Goal: Task Accomplishment & Management: Manage account settings

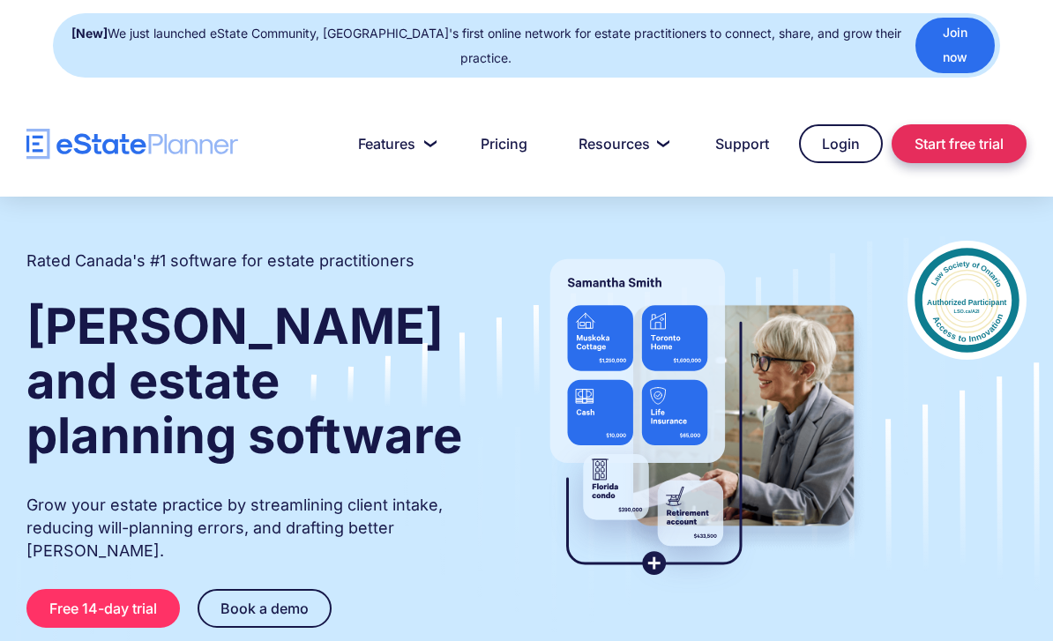
click at [962, 124] on link "Start free trial" at bounding box center [958, 143] width 135 height 39
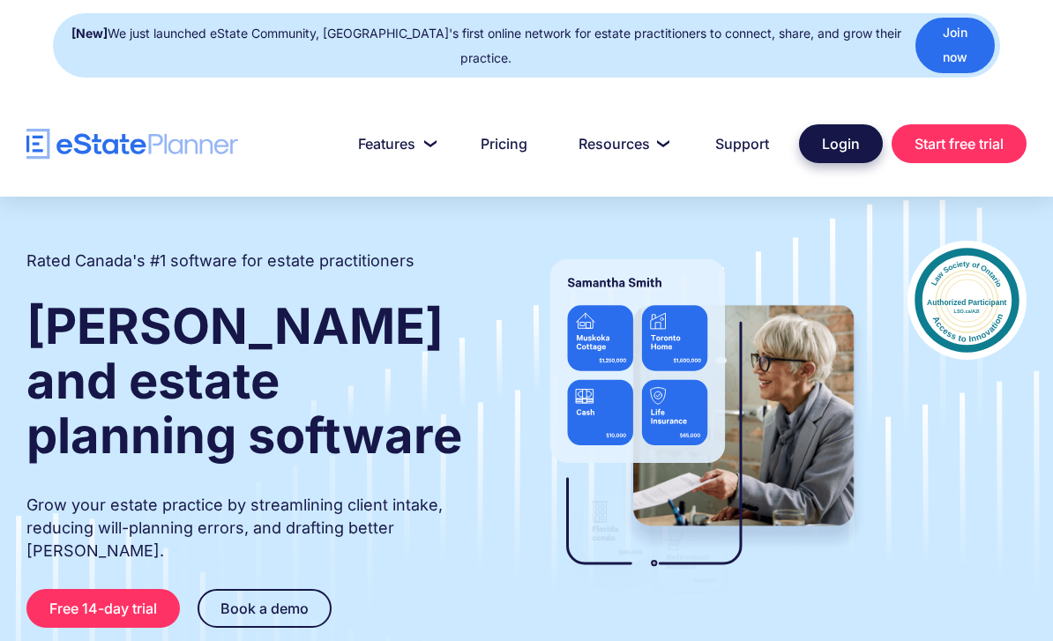
click at [836, 124] on link "Login" at bounding box center [841, 143] width 84 height 39
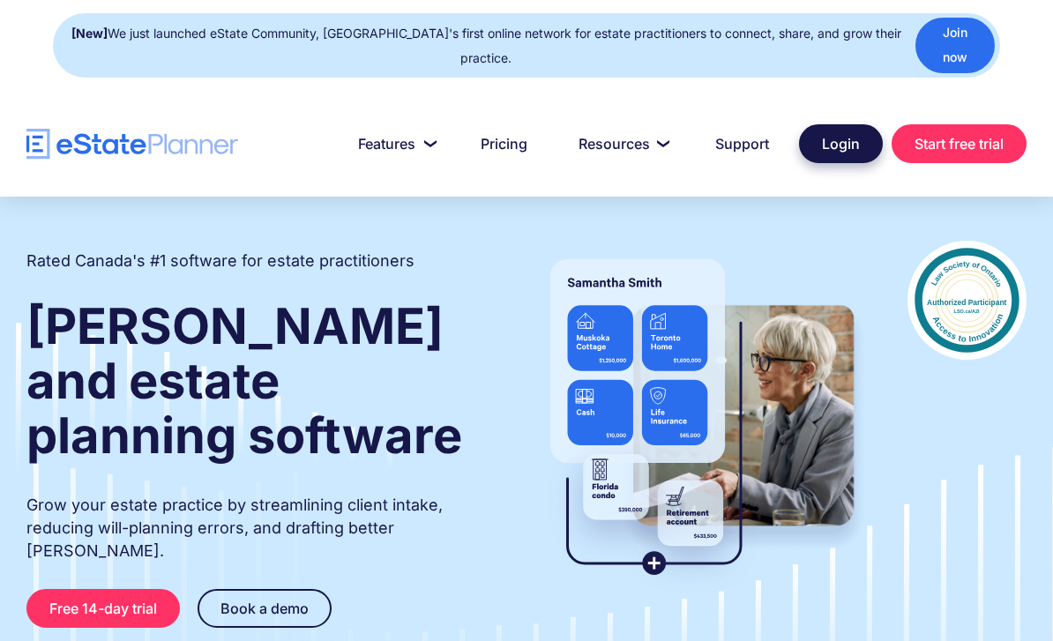
click at [851, 124] on link "Login" at bounding box center [841, 143] width 84 height 39
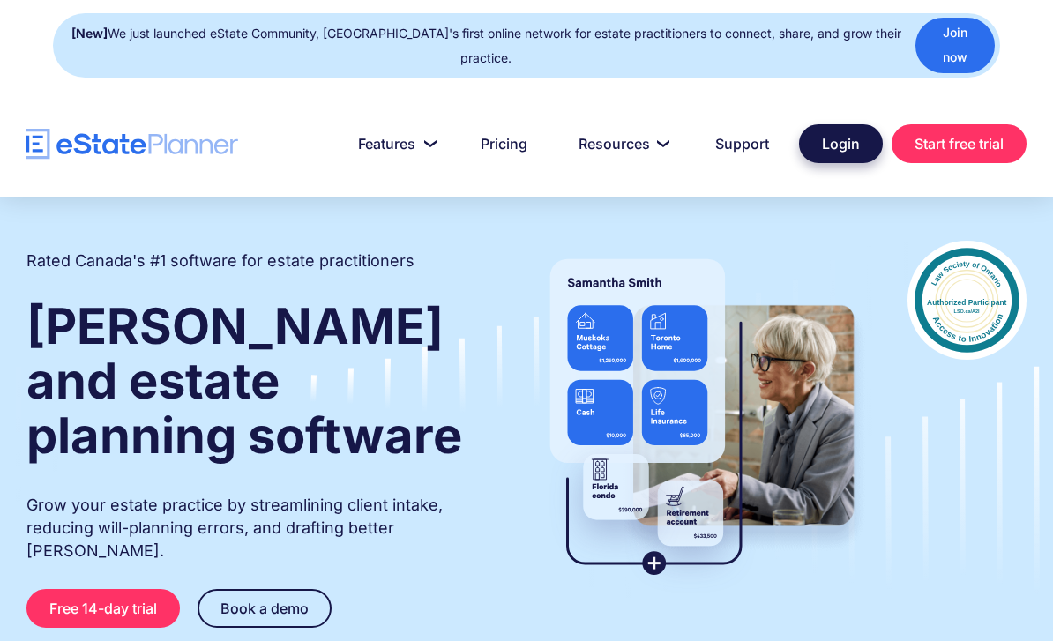
click at [861, 124] on link "Login" at bounding box center [841, 143] width 84 height 39
click at [840, 127] on link "Login" at bounding box center [841, 143] width 84 height 39
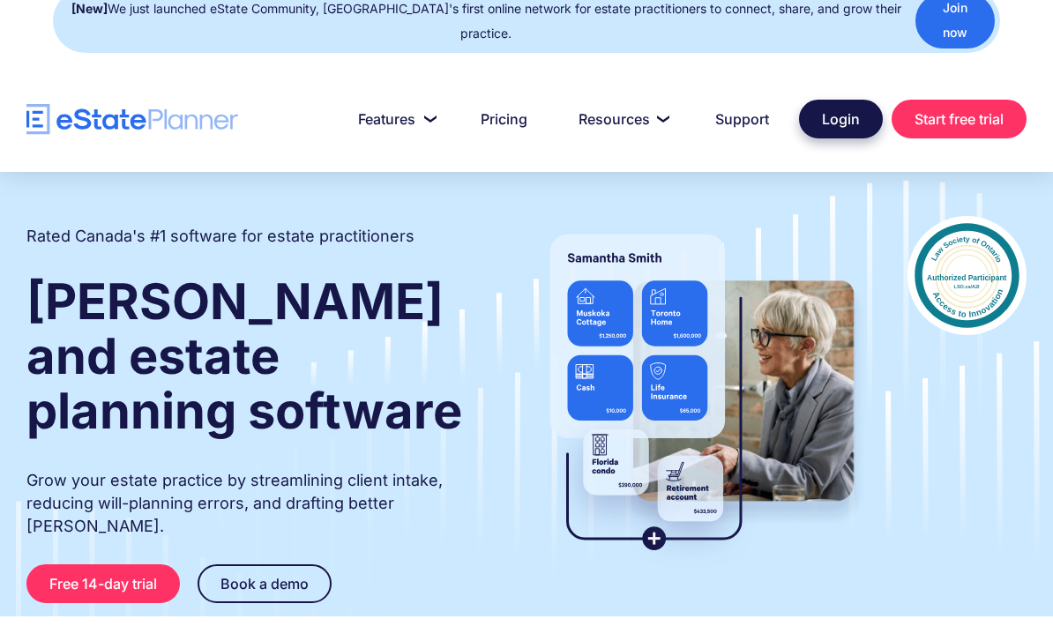
scroll to position [28, 0]
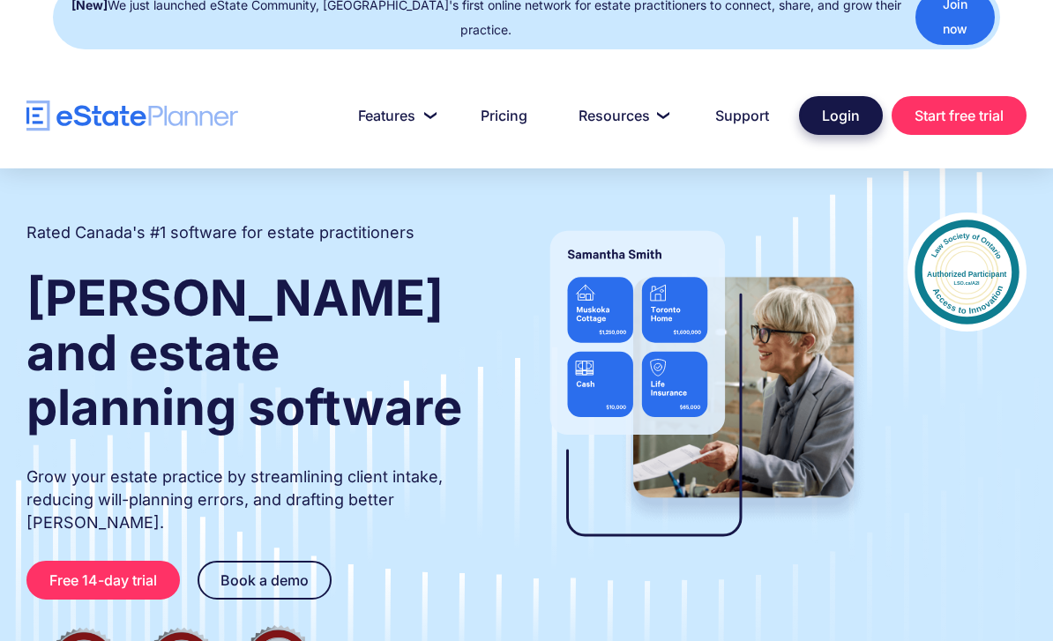
click at [837, 105] on link "Login" at bounding box center [841, 115] width 84 height 39
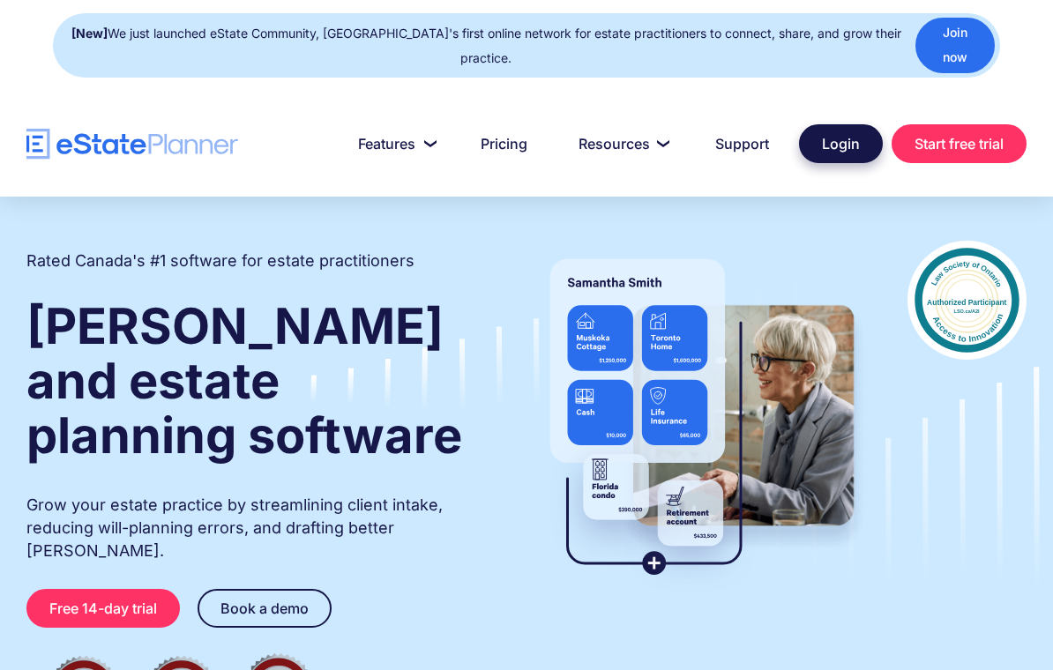
click at [839, 133] on link "Login" at bounding box center [841, 143] width 84 height 39
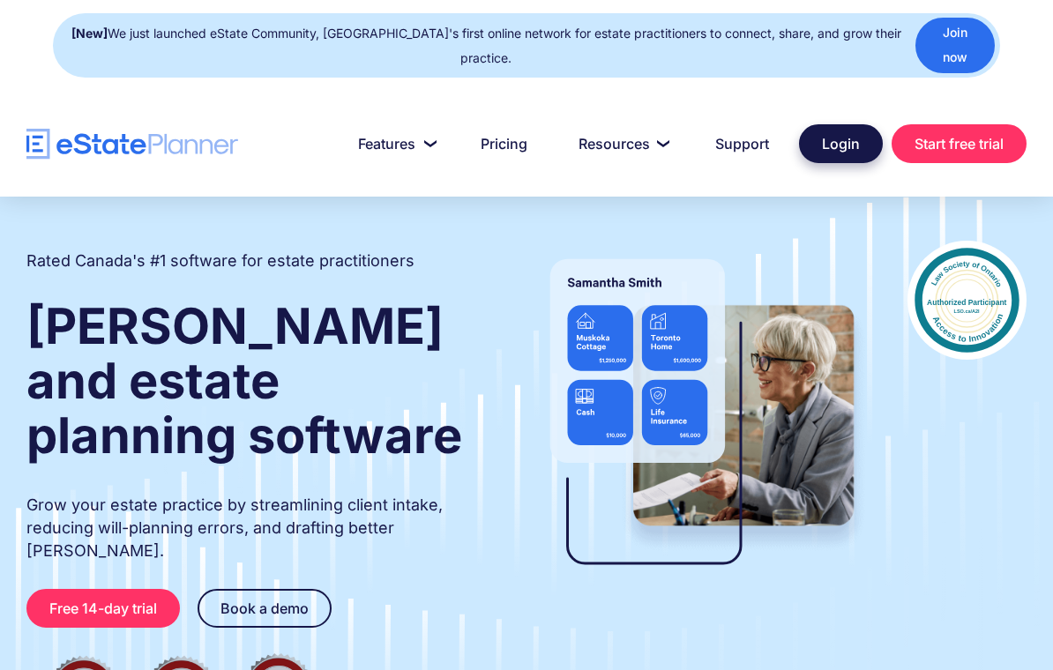
click at [841, 124] on link "Login" at bounding box center [841, 143] width 84 height 39
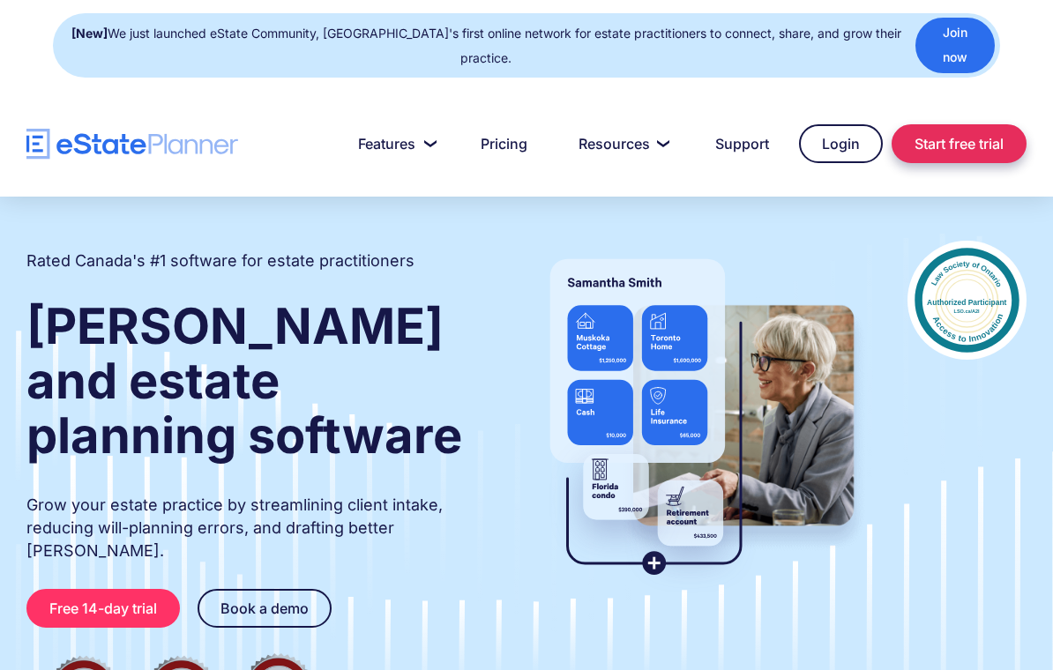
click at [948, 126] on link "Start free trial" at bounding box center [958, 143] width 135 height 39
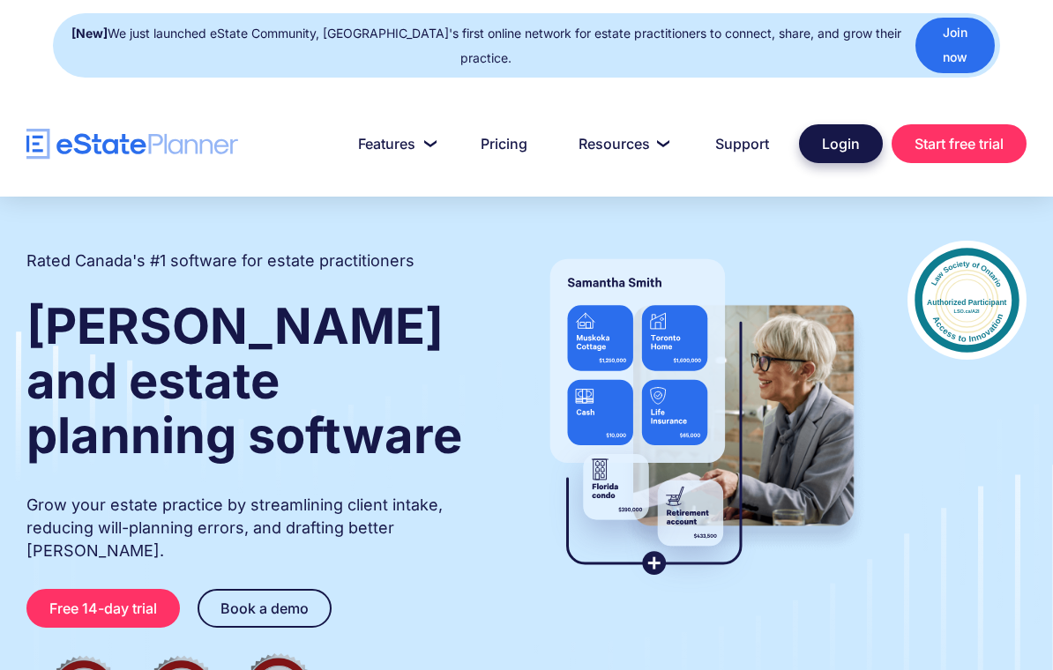
click at [839, 130] on link "Login" at bounding box center [841, 143] width 84 height 39
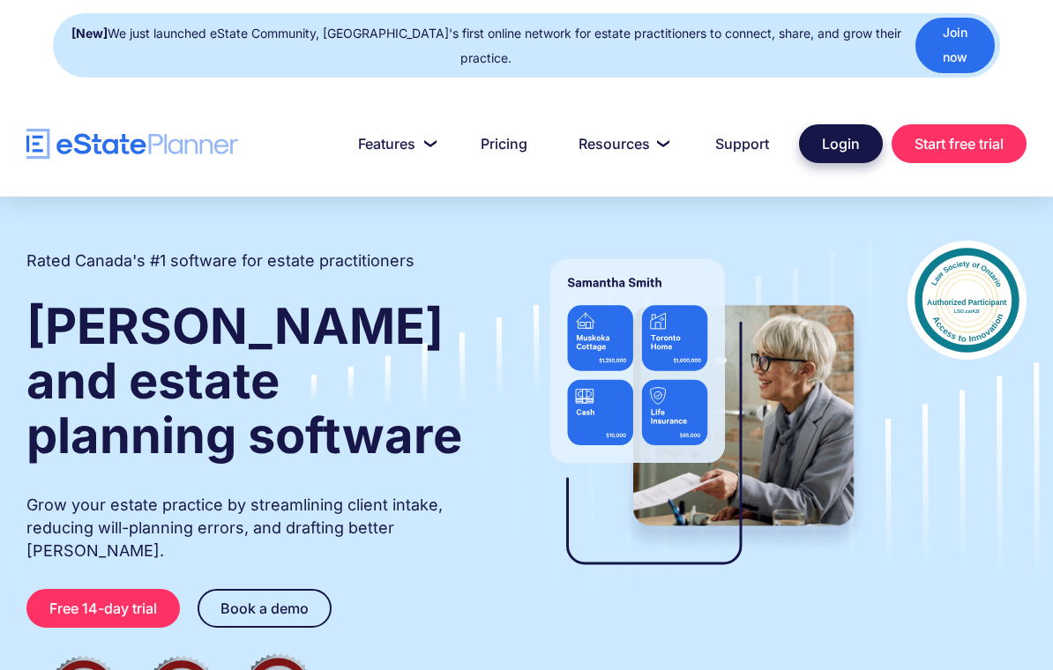
click at [836, 129] on link "Login" at bounding box center [841, 143] width 84 height 39
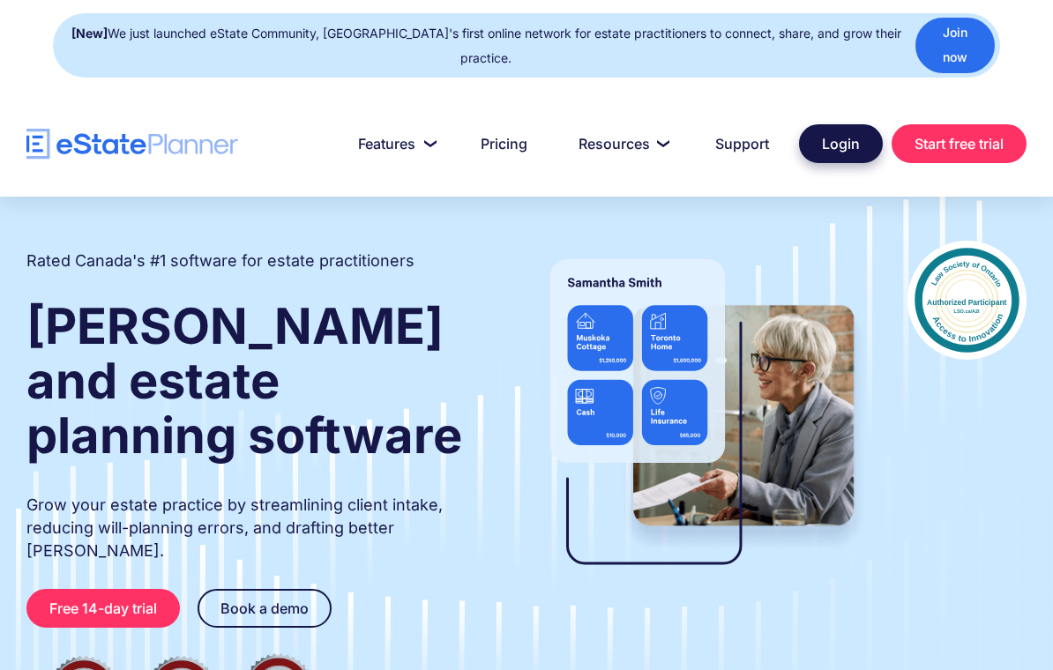
click at [834, 134] on link "Login" at bounding box center [841, 143] width 84 height 39
